Goal: Find contact information: Find contact information

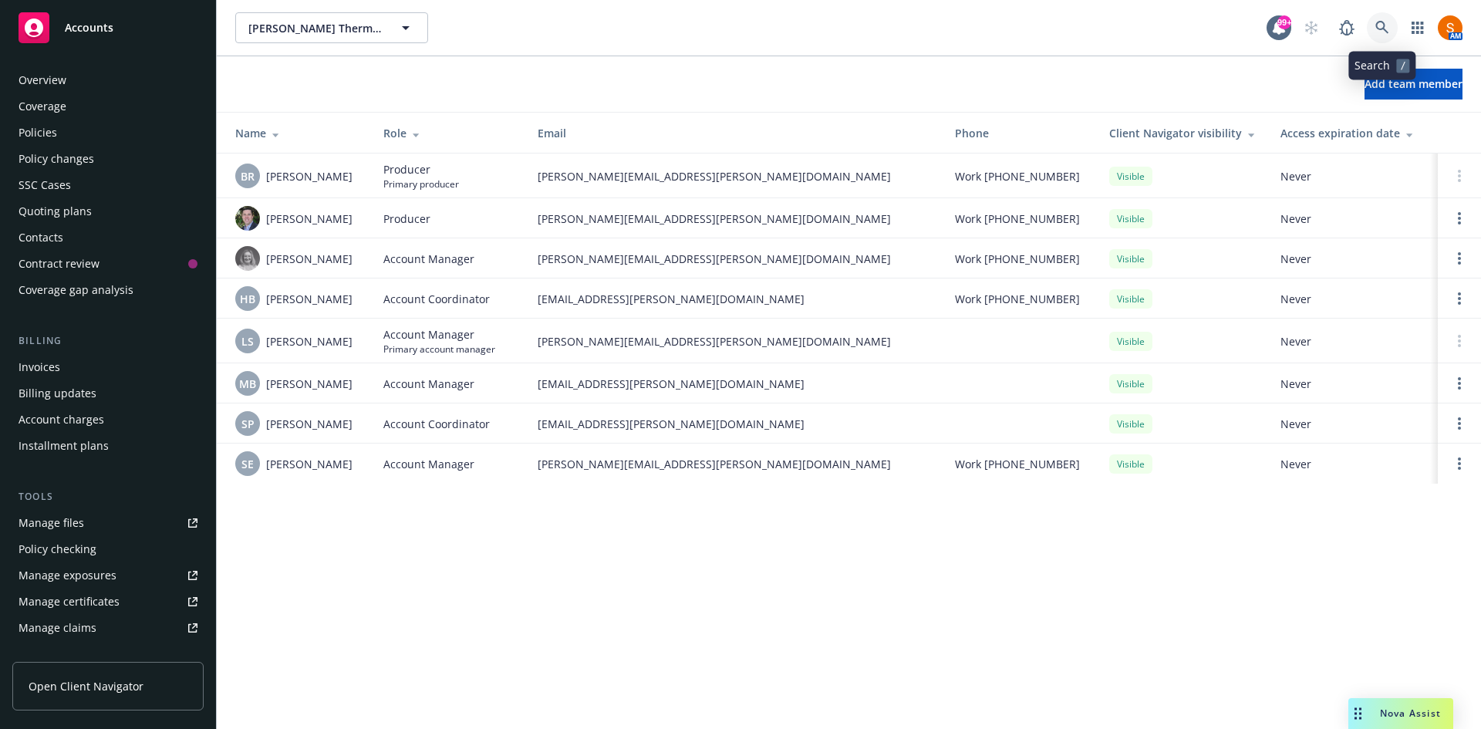
scroll to position [329, 0]
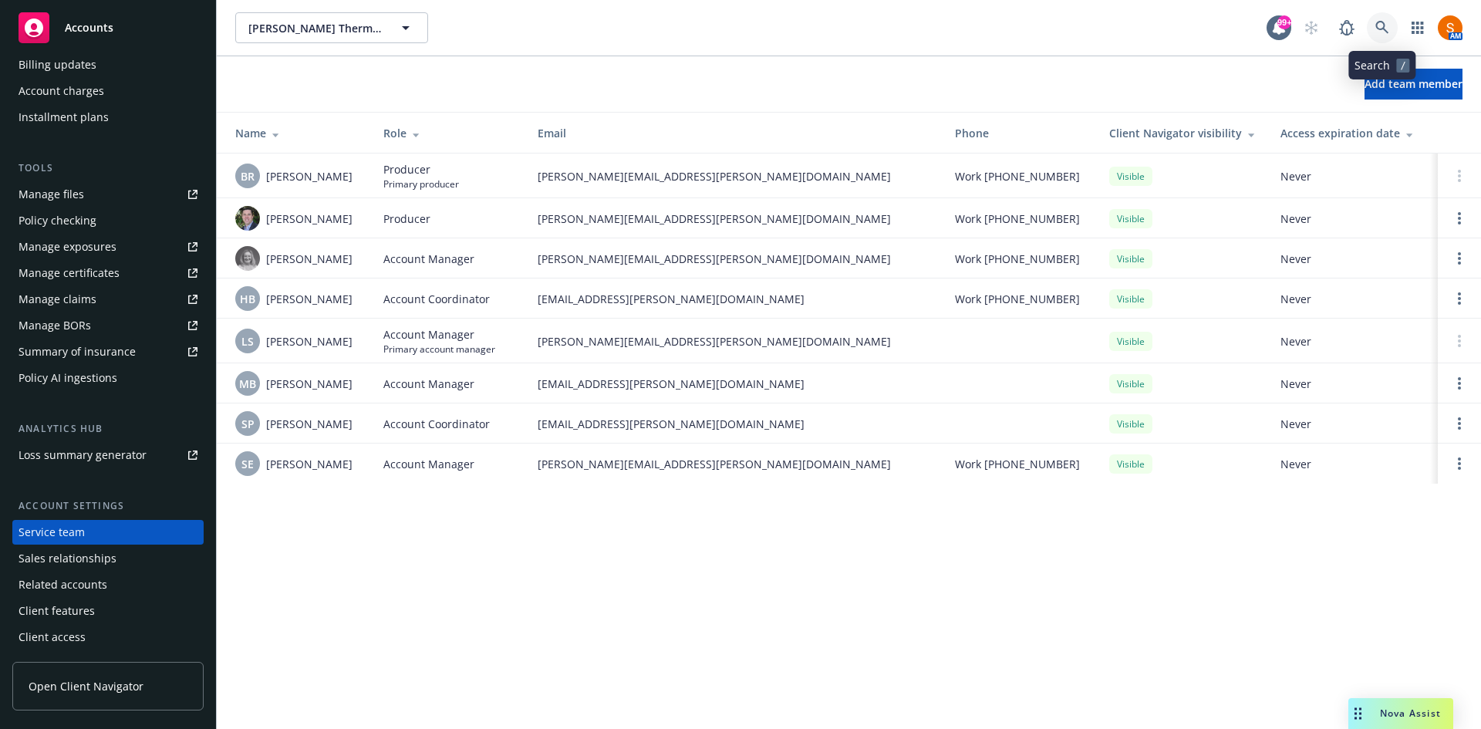
click at [1378, 18] on link at bounding box center [1382, 27] width 31 height 31
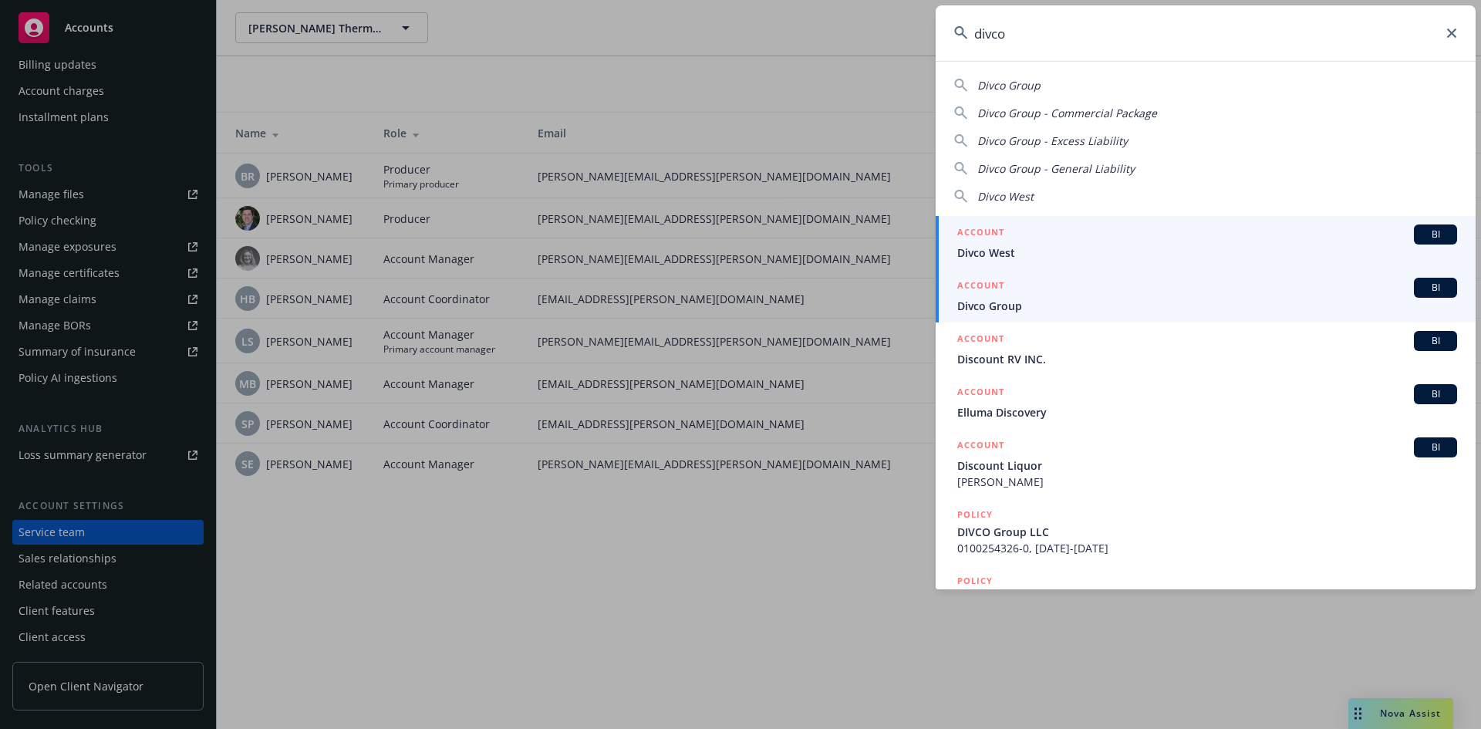
type input "divco"
click at [1064, 303] on span "Divco Group" at bounding box center [1207, 306] width 500 height 16
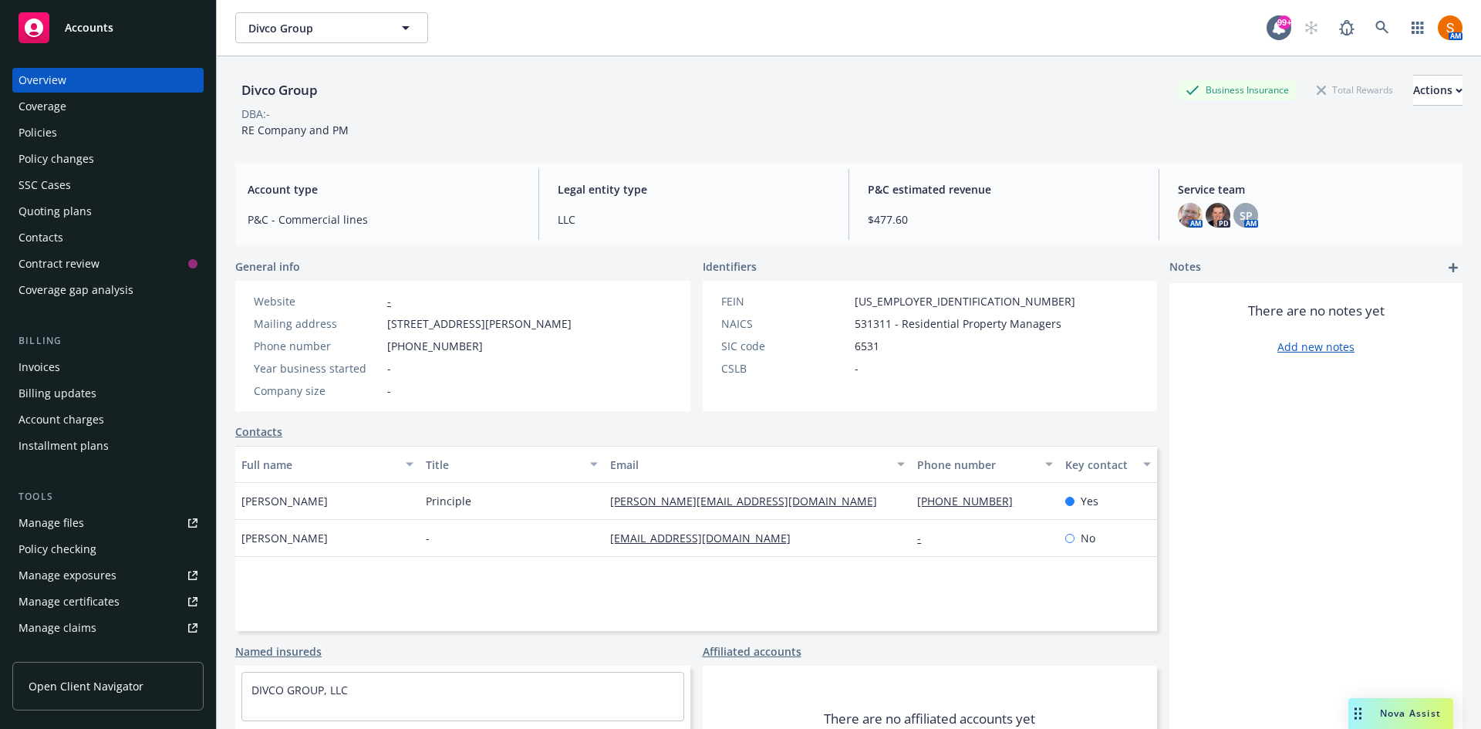
click at [65, 371] on div "Invoices" at bounding box center [108, 367] width 179 height 25
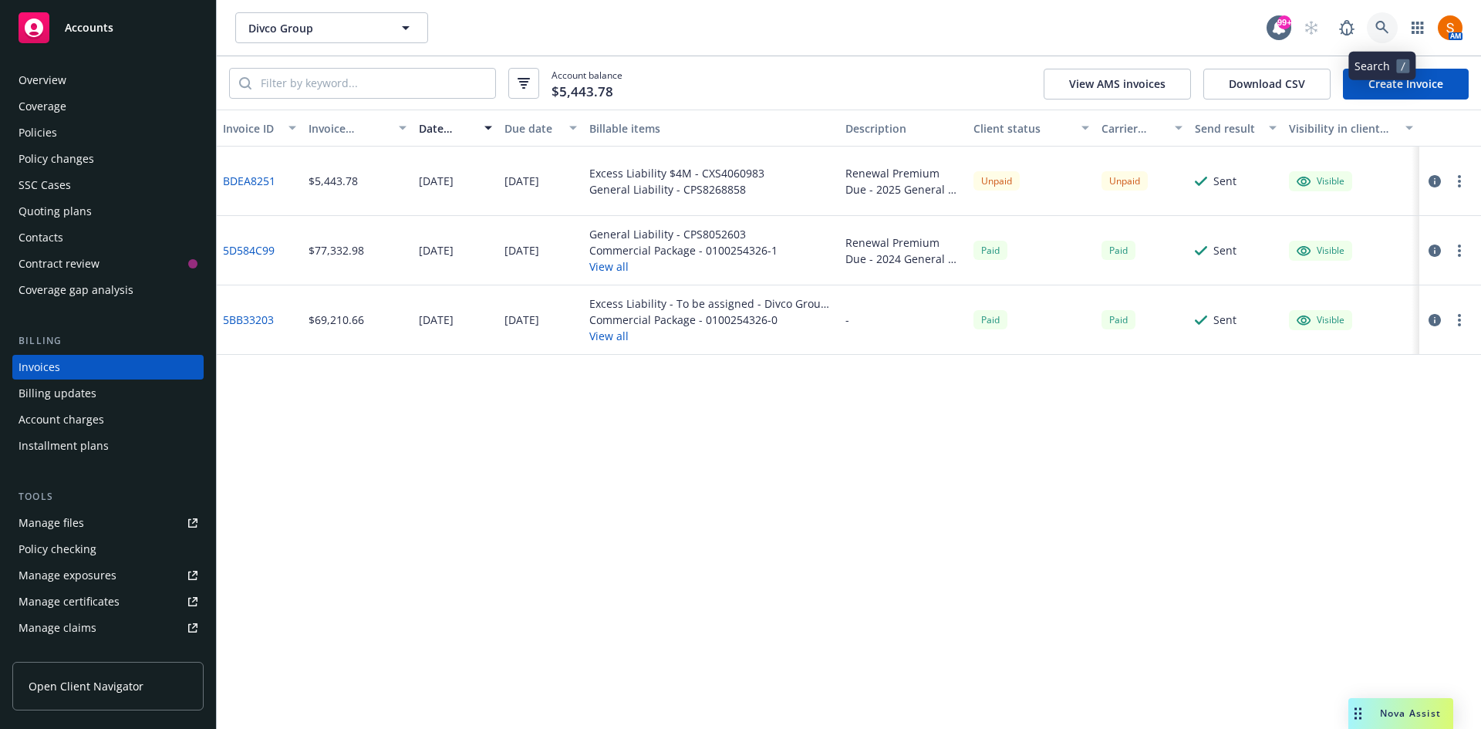
click at [1378, 25] on icon at bounding box center [1382, 28] width 14 height 14
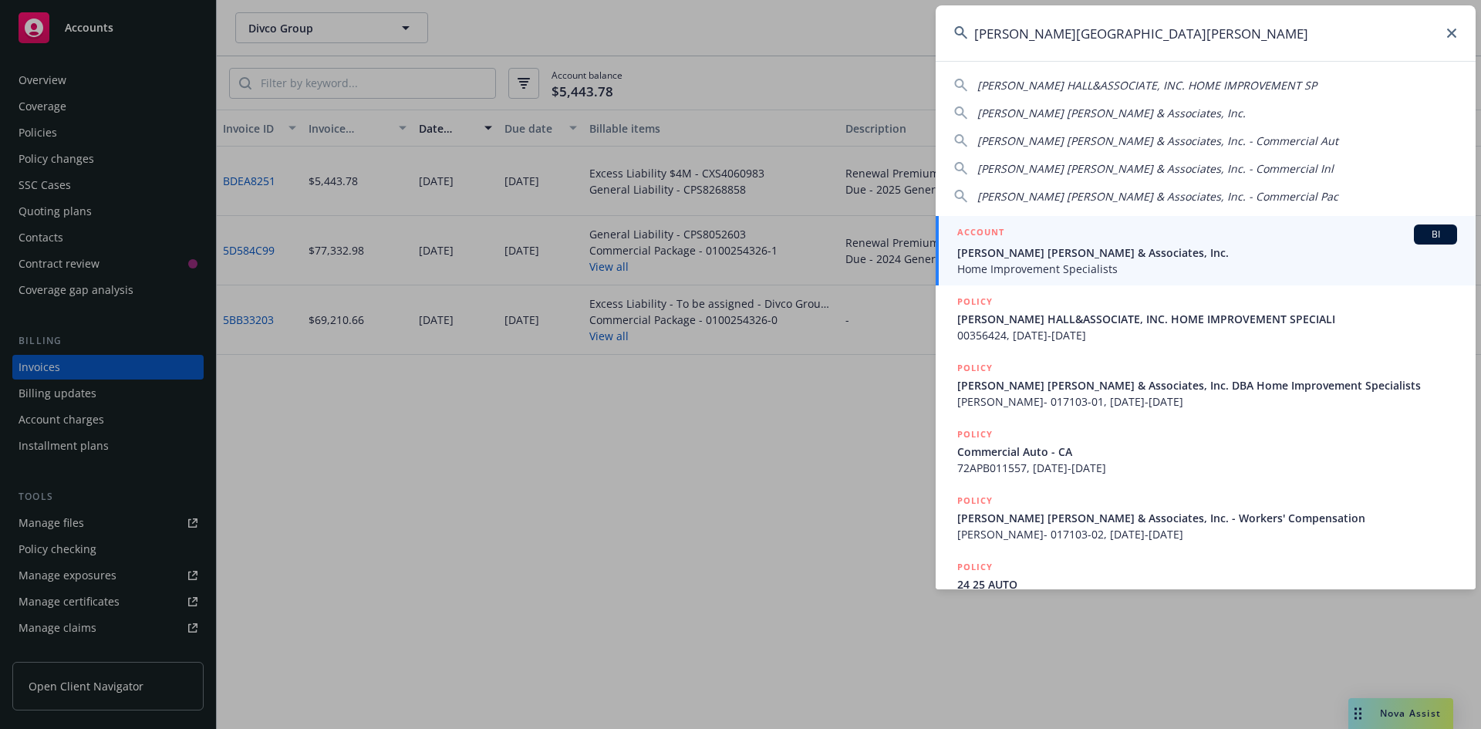
type input "steinberg hall"
click at [1051, 254] on span "Steinberg Hall & Associates, Inc." at bounding box center [1207, 253] width 500 height 16
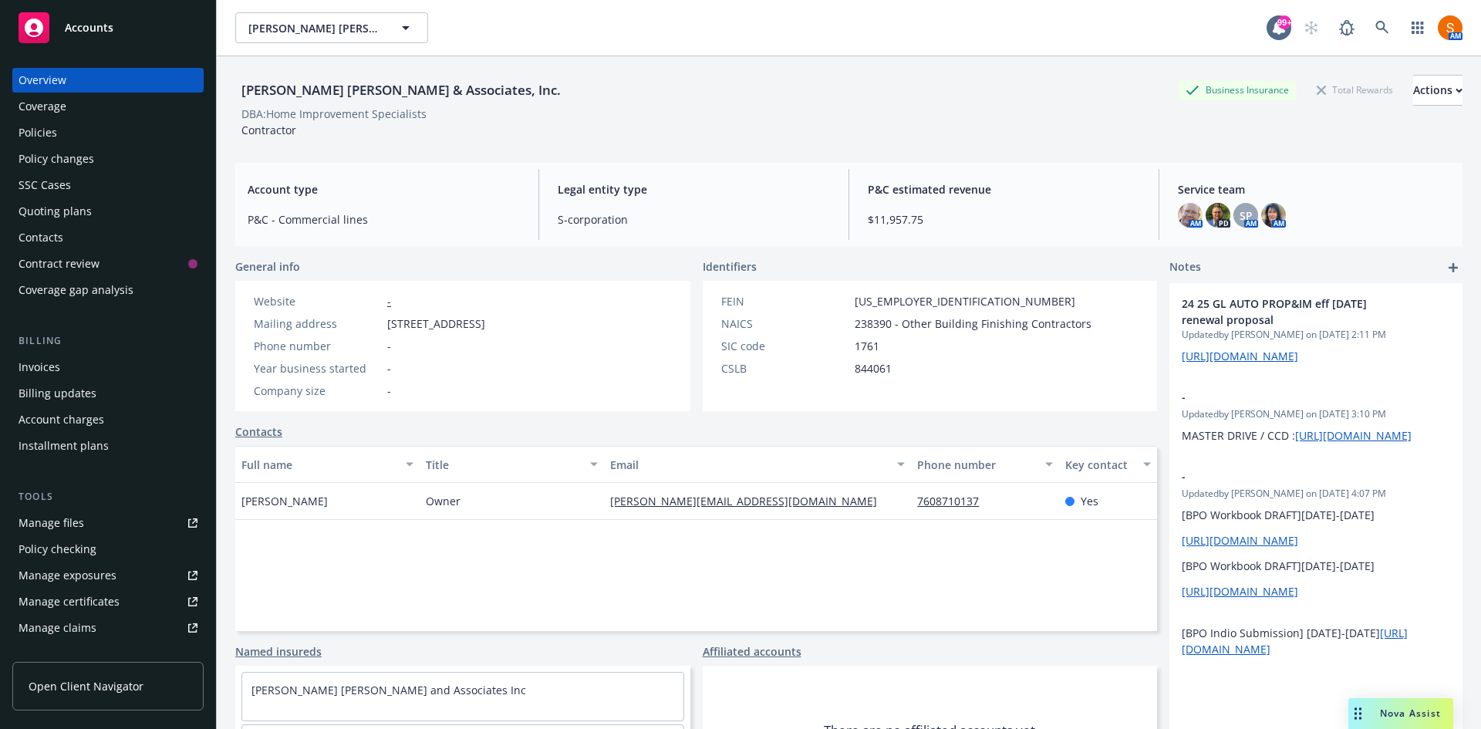
click at [69, 364] on div "Invoices" at bounding box center [108, 367] width 179 height 25
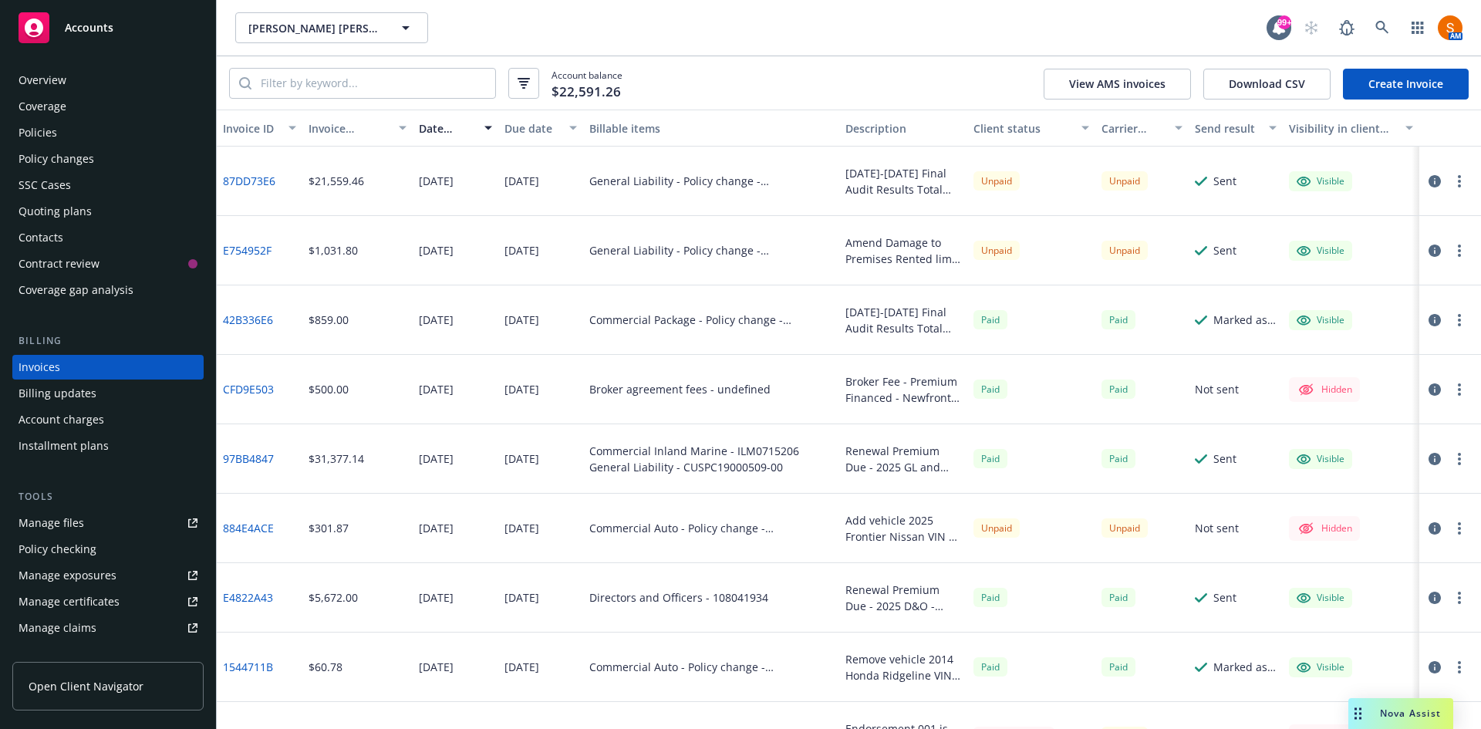
click at [1429, 183] on icon "button" at bounding box center [1435, 181] width 12 height 12
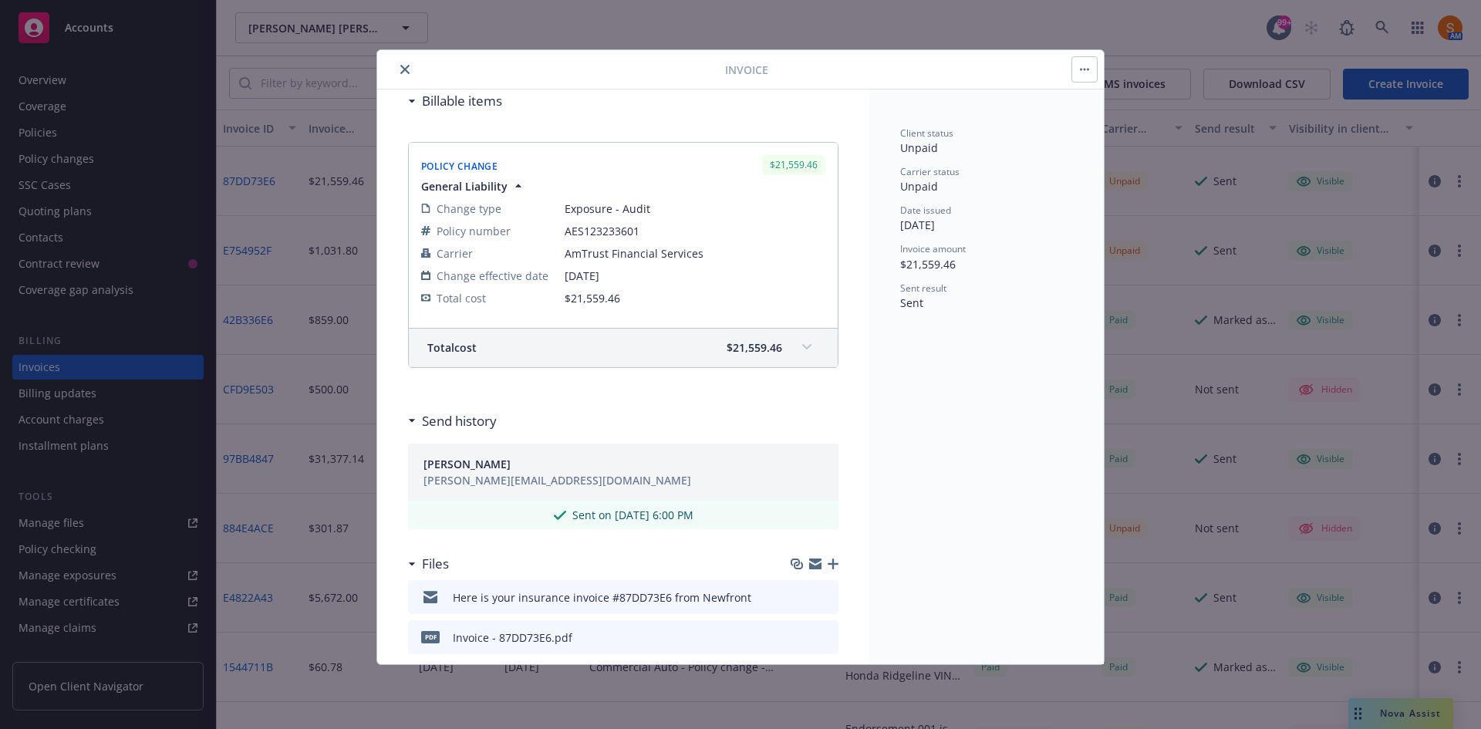
scroll to position [246, 0]
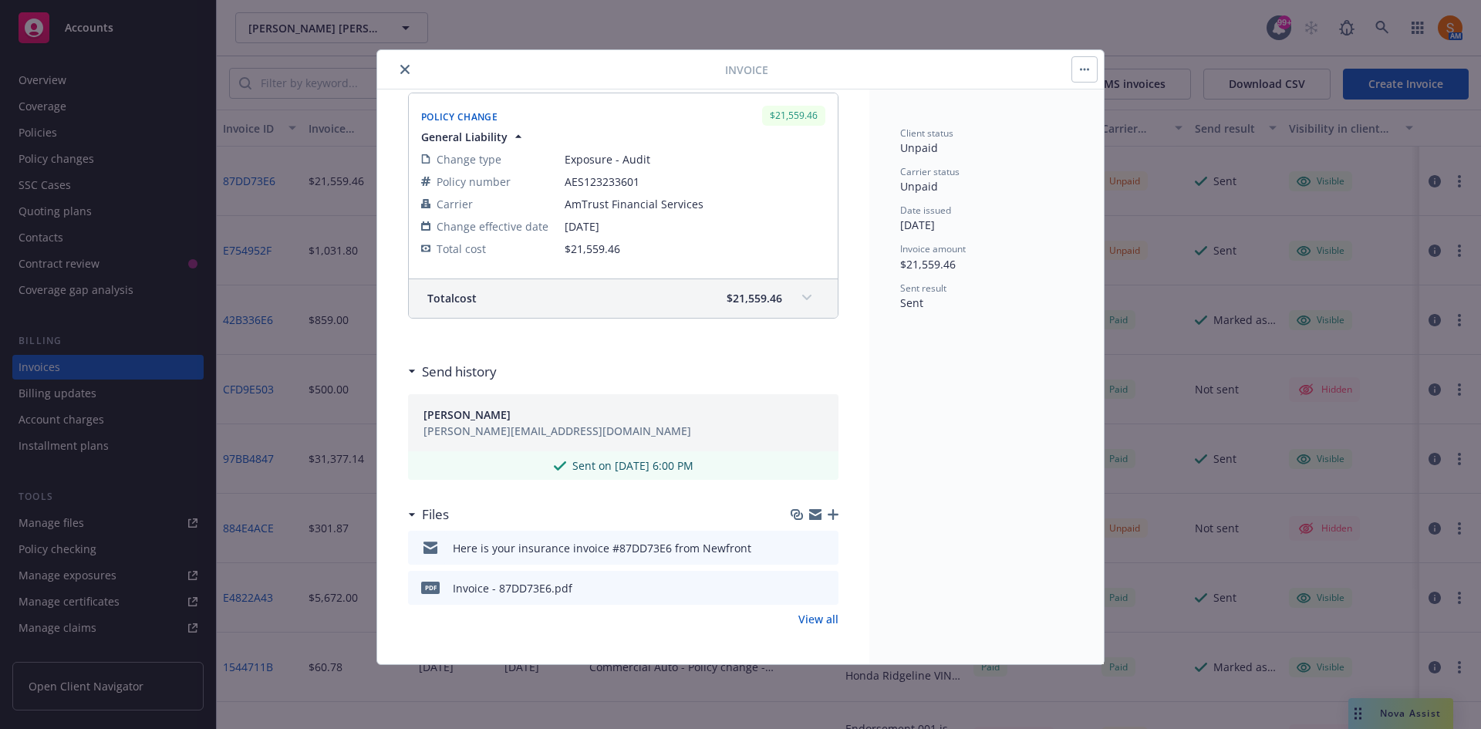
click at [817, 587] on icon "preview file" at bounding box center [824, 587] width 14 height 11
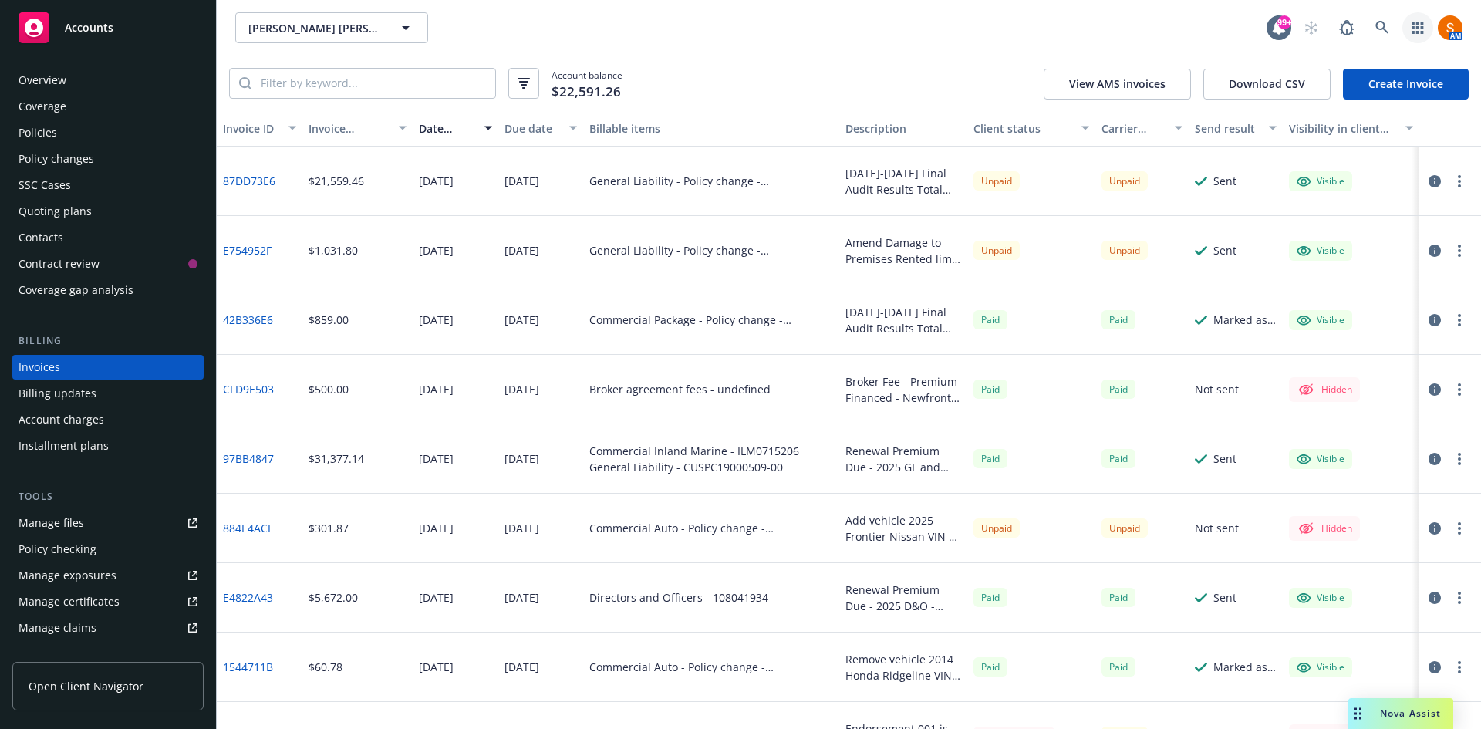
click at [1422, 37] on link "button" at bounding box center [1417, 27] width 31 height 31
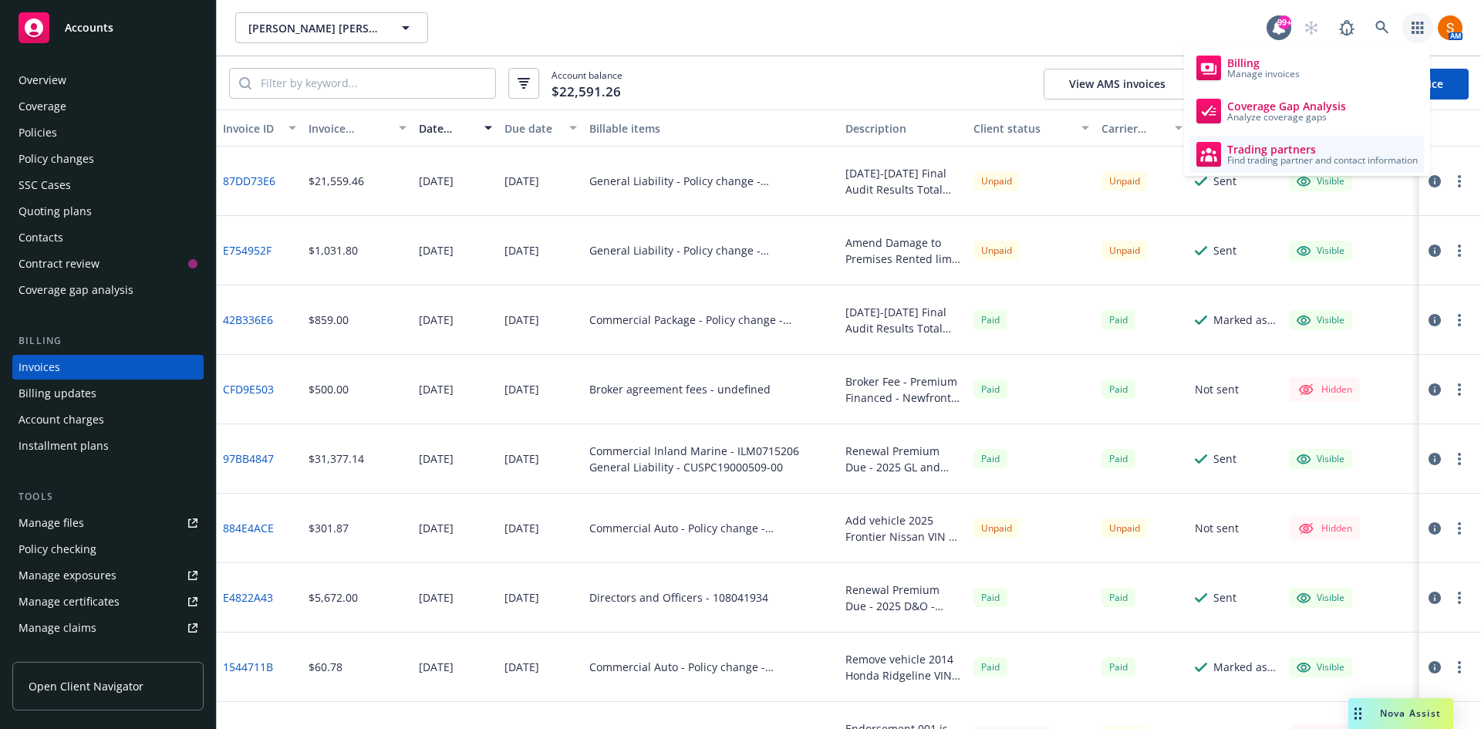
click at [1276, 145] on span "Trading partners" at bounding box center [1322, 149] width 191 height 12
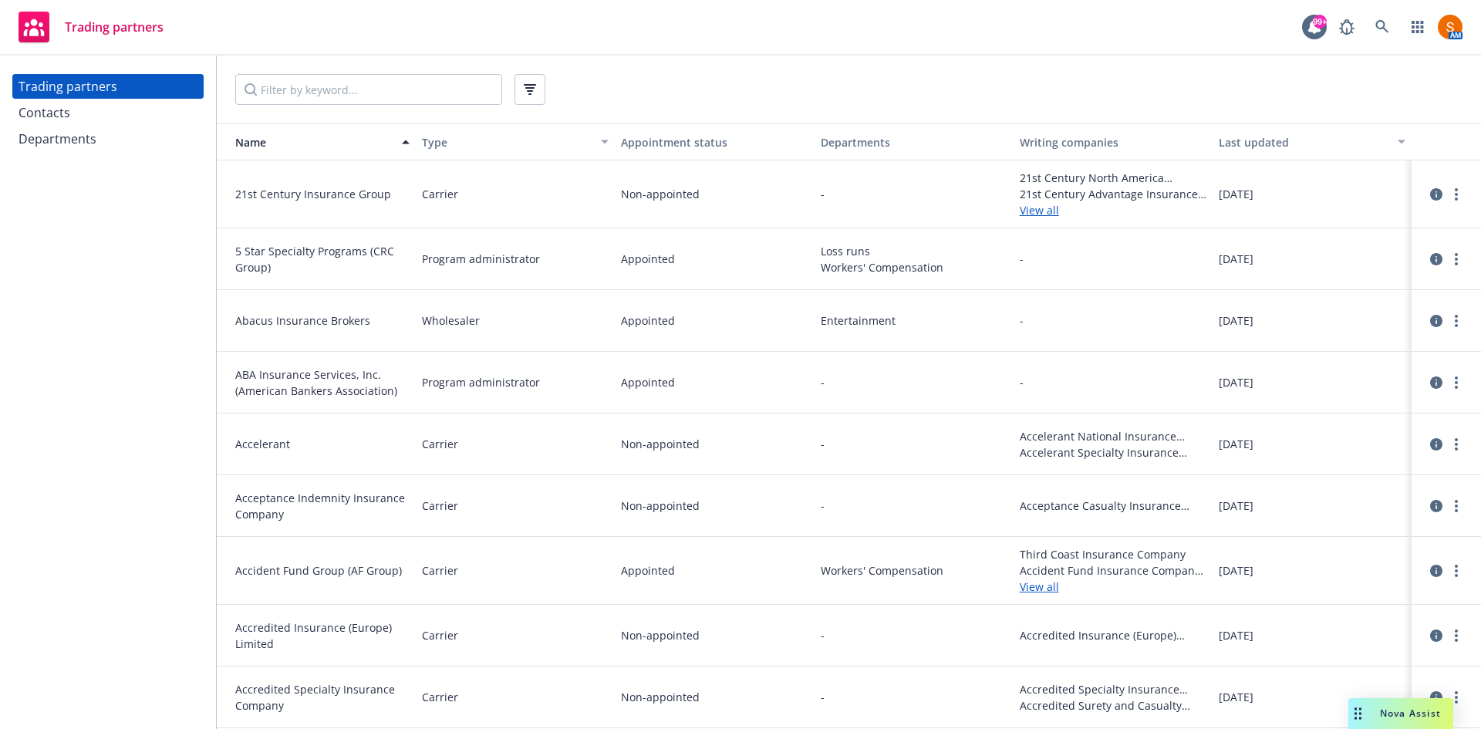
click at [119, 115] on div "Contacts" at bounding box center [108, 112] width 179 height 25
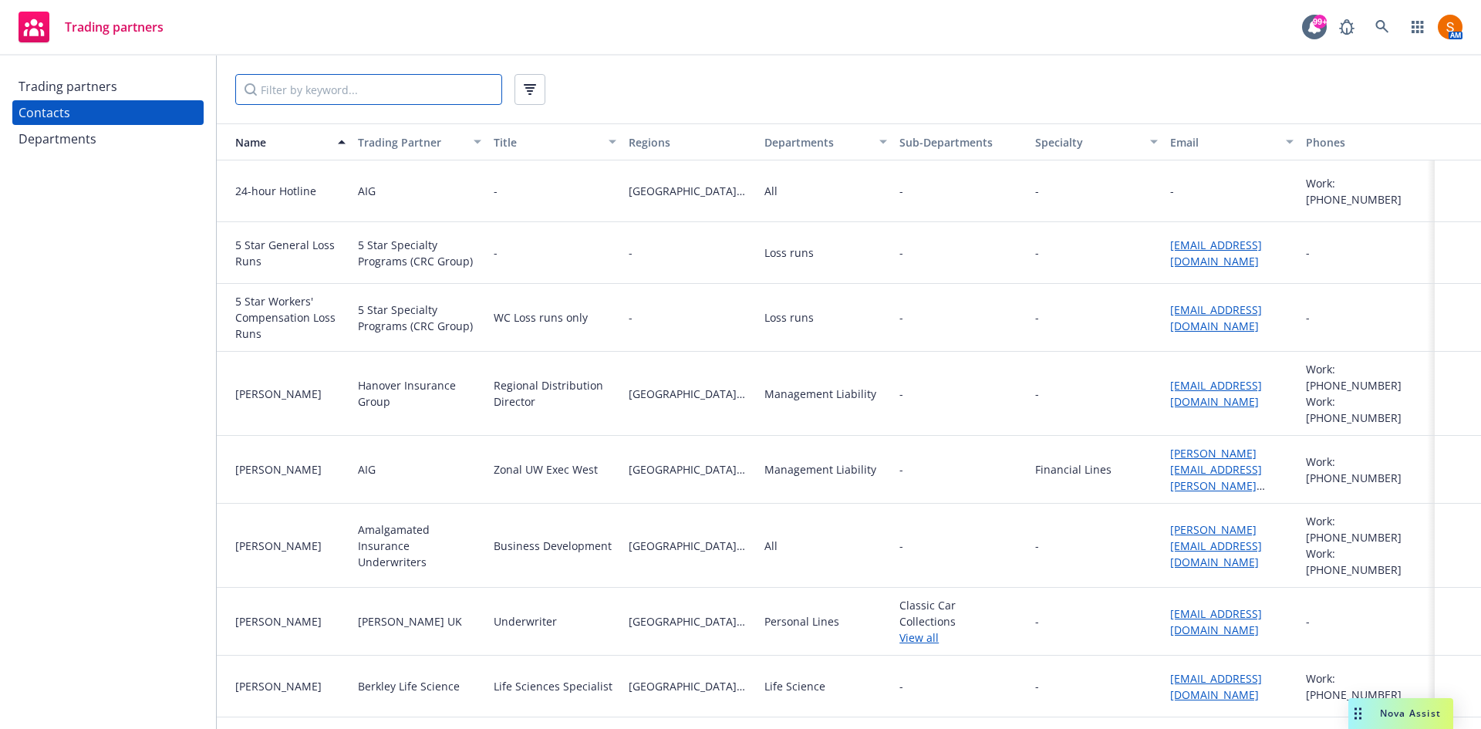
drag, startPoint x: 301, startPoint y: 85, endPoint x: 345, endPoint y: 90, distance: 44.3
click at [345, 90] on input "Filter by keyword..." at bounding box center [368, 89] width 267 height 31
type input "M"
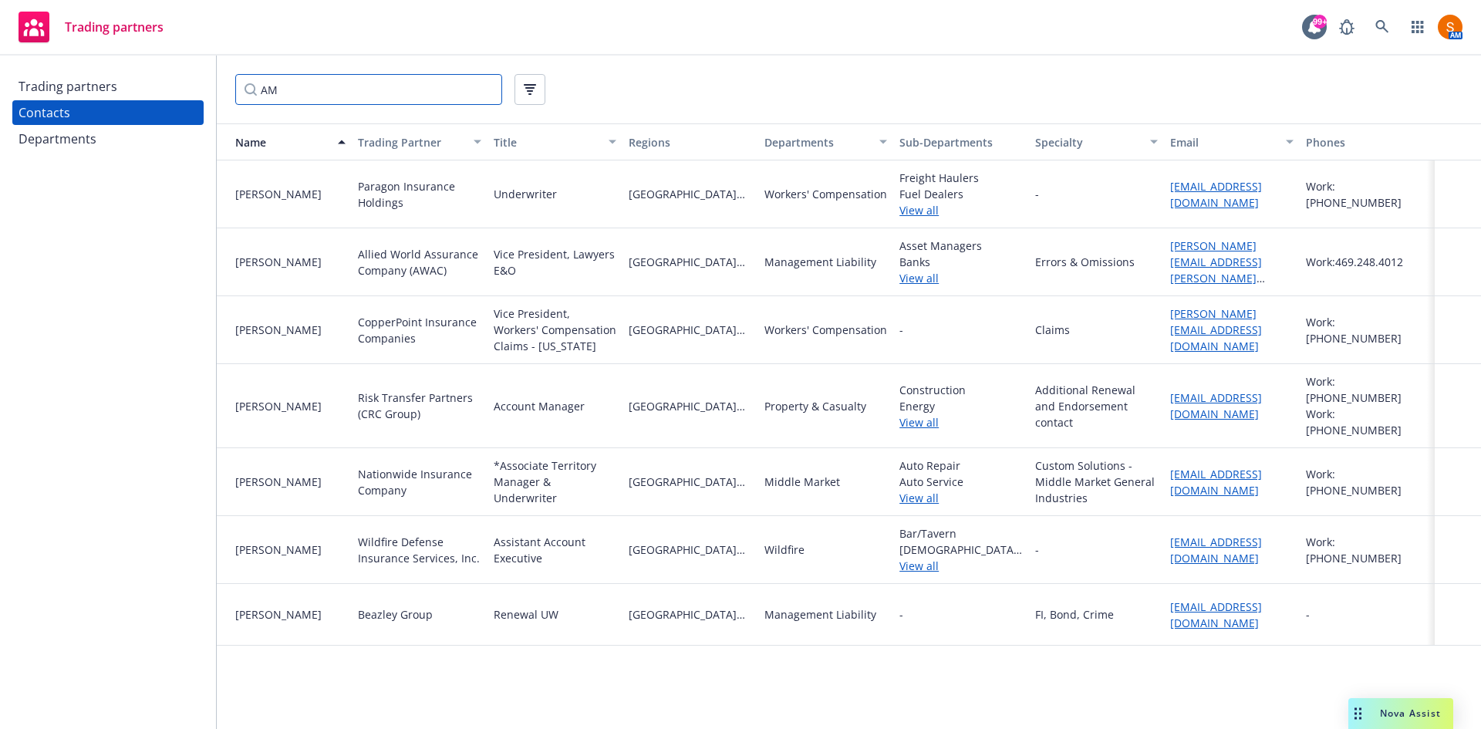
type input "A"
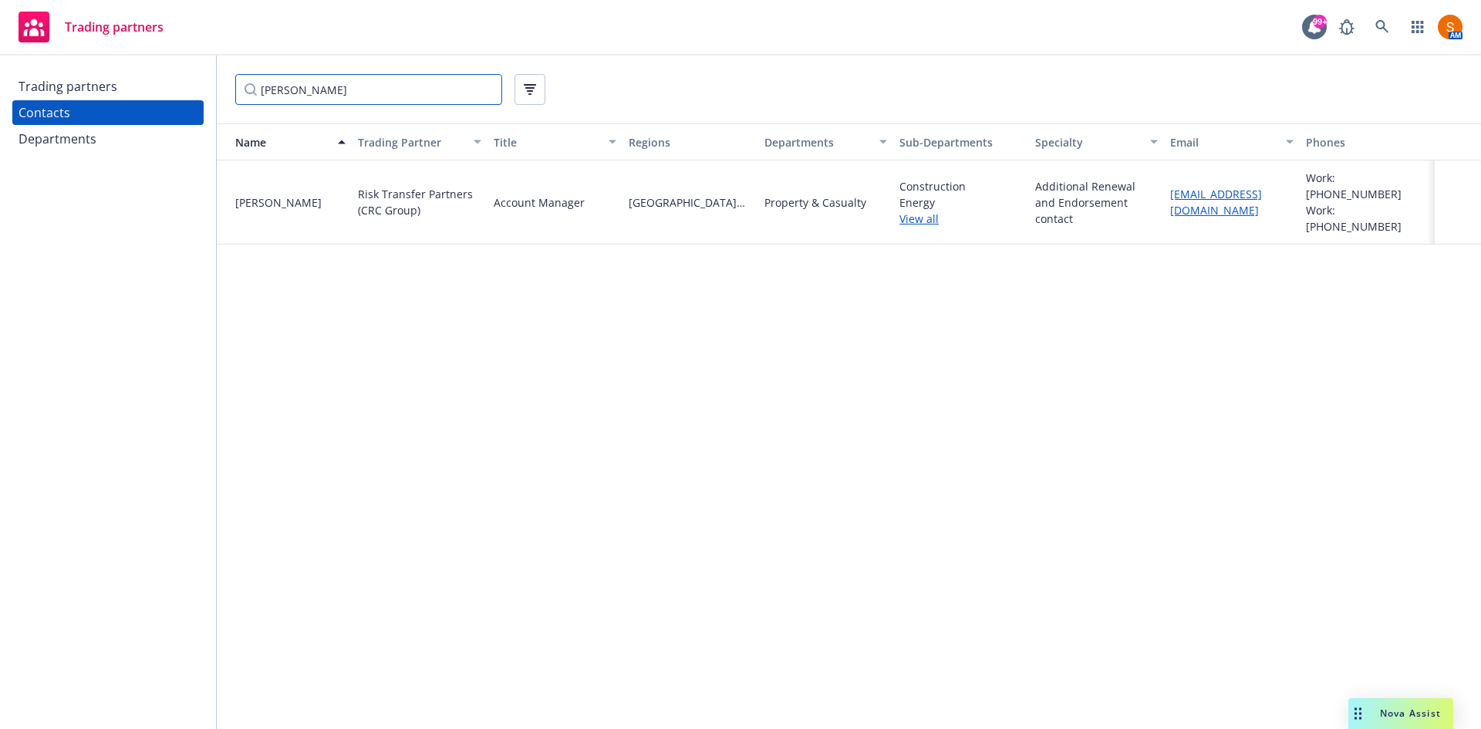
type input "[PERSON_NAME]"
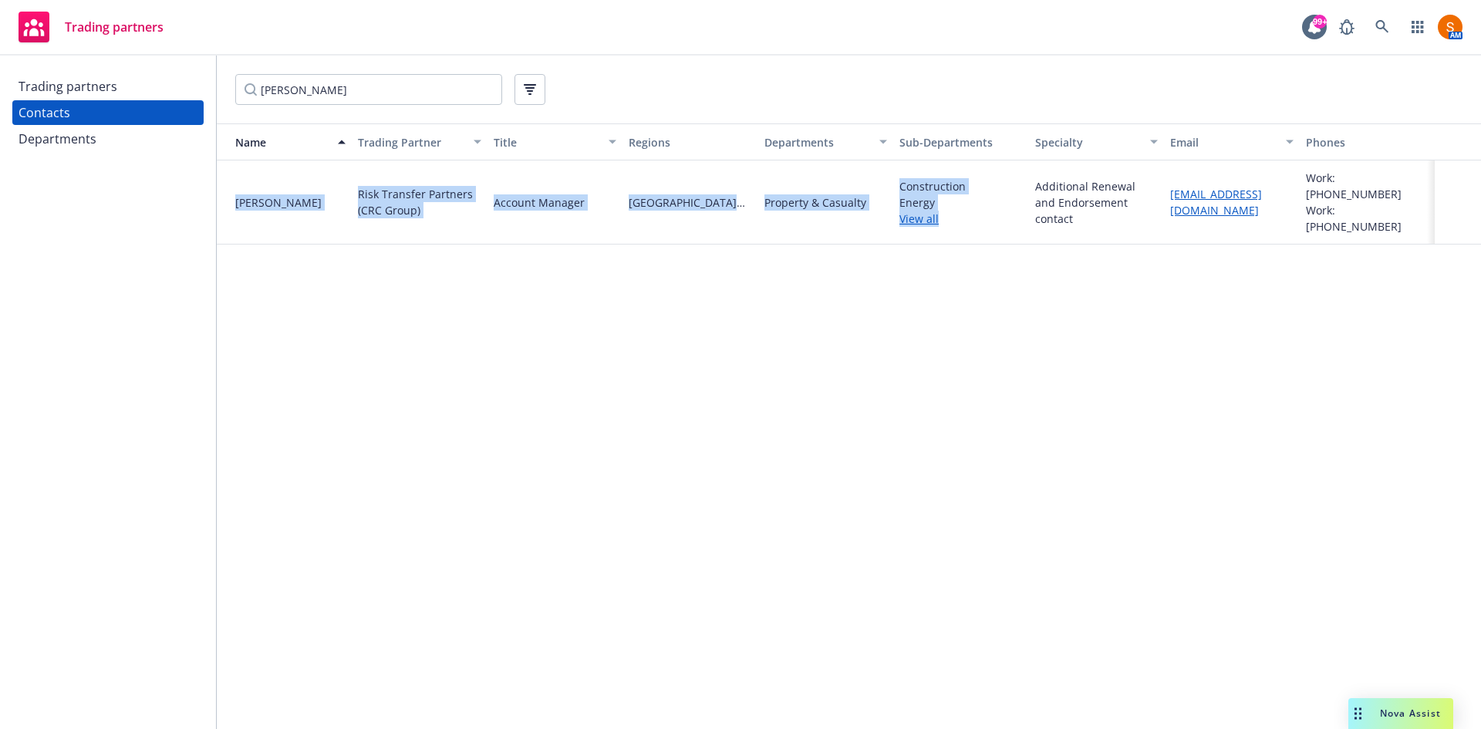
drag, startPoint x: 1206, startPoint y: 180, endPoint x: 1214, endPoint y: 107, distance: 73.8
click at [1214, 107] on div "[PERSON_NAME] Name Trading Partner Title Regions Departments Sub-Departments Sp…" at bounding box center [849, 392] width 1264 height 673
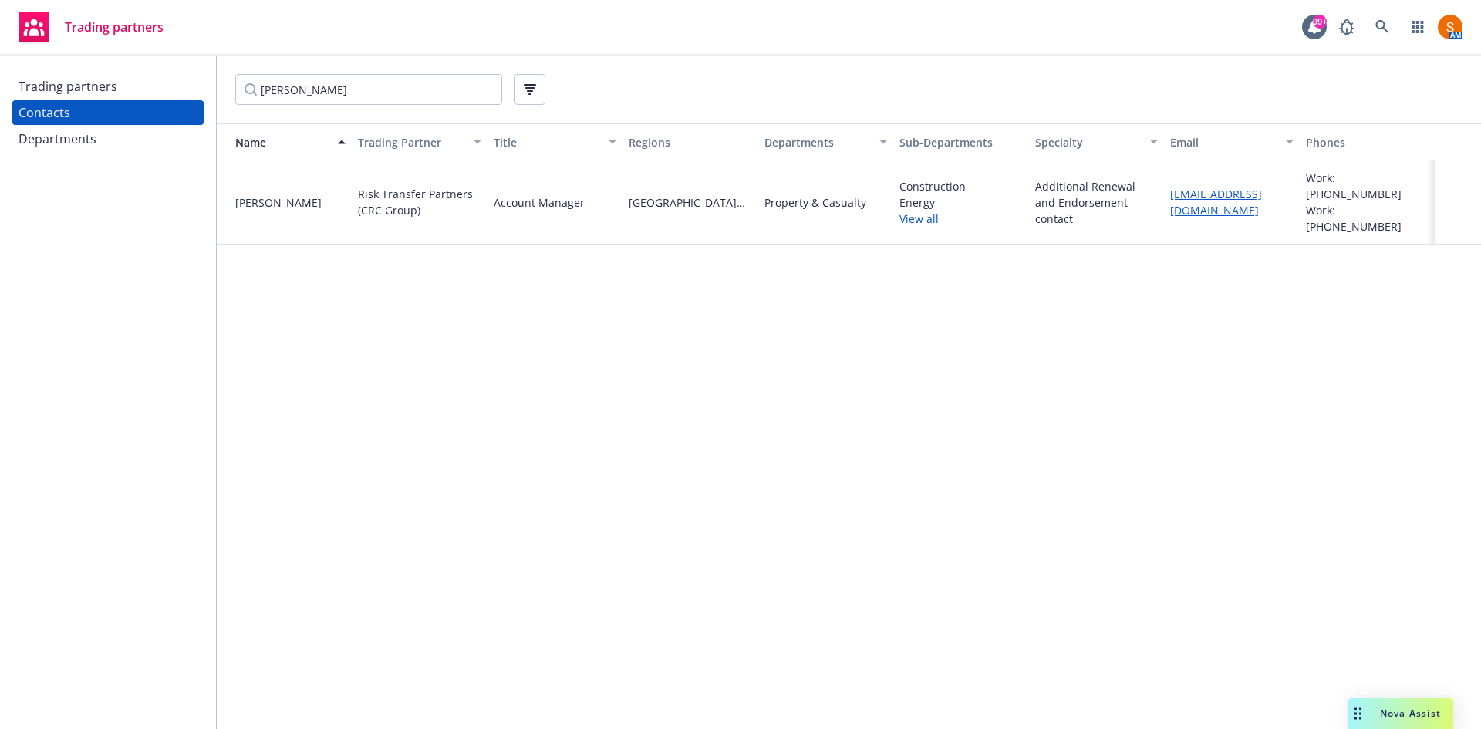
click at [1214, 107] on div "[PERSON_NAME]" at bounding box center [849, 90] width 1264 height 68
drag, startPoint x: 1226, startPoint y: 184, endPoint x: 1415, endPoint y: 359, distance: 257.1
click at [1415, 359] on div "Name Trading Partner Title Regions Departments Sub-Departments Specialty Email …" at bounding box center [849, 426] width 1264 height 606
